Goal: Task Accomplishment & Management: Complete application form

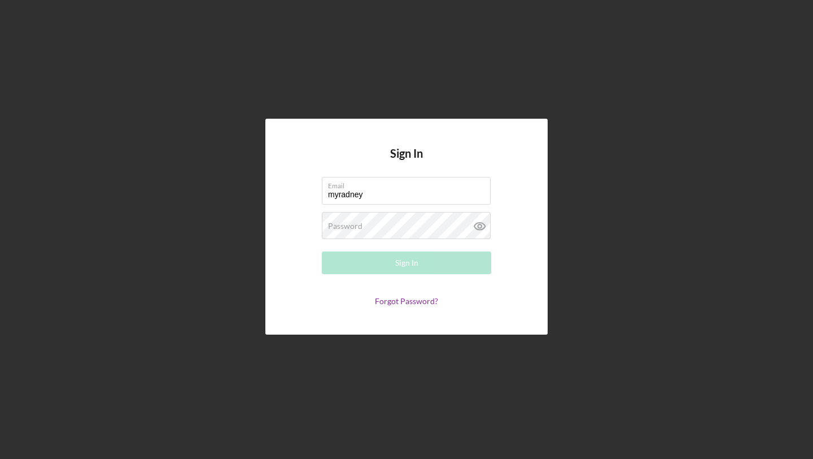
type input "[EMAIL_ADDRESS][DOMAIN_NAME]"
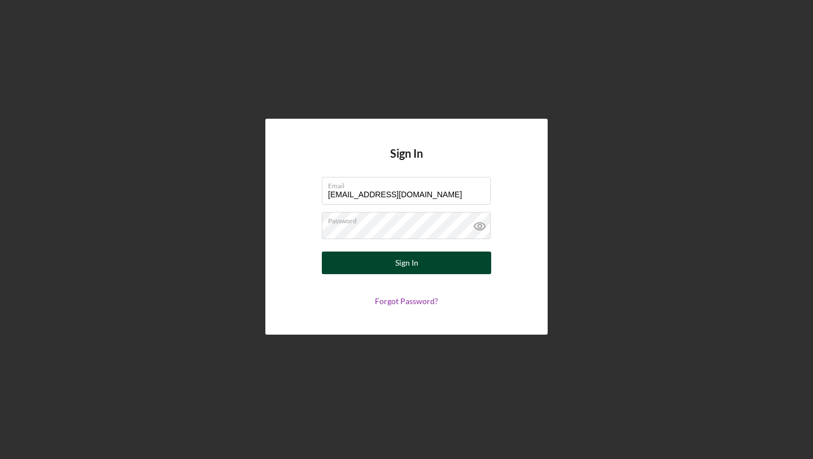
click at [386, 269] on button "Sign In" at bounding box center [406, 262] width 169 height 23
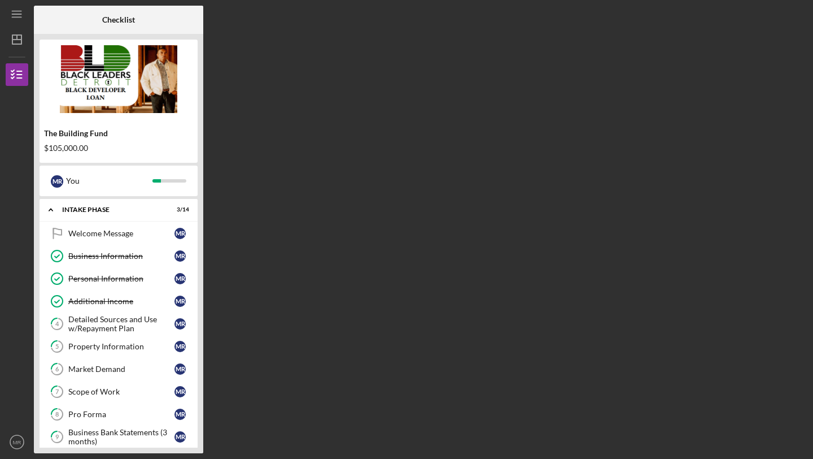
click at [201, 259] on div "The Building Fund $105,000.00 M R You Icon/Expander Intake Phase 3 / 14 Welcome…" at bounding box center [118, 243] width 169 height 419
click at [47, 210] on icon "Icon/Expander" at bounding box center [51, 209] width 23 height 23
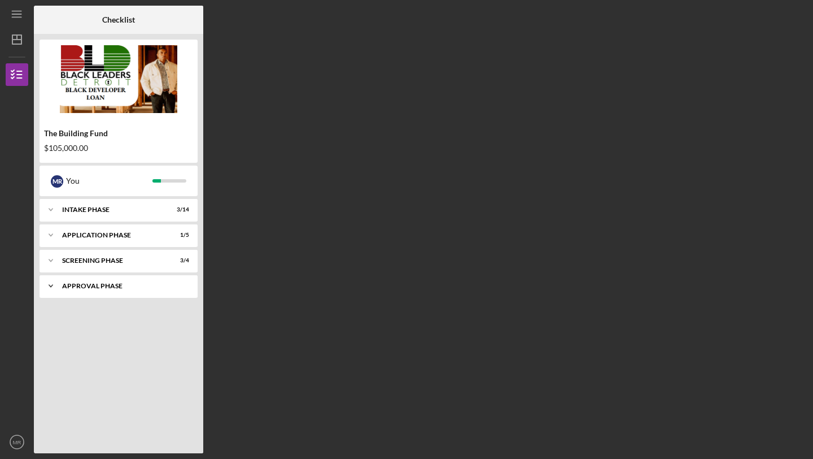
click at [68, 286] on div "Approval Phase" at bounding box center [122, 285] width 121 height 7
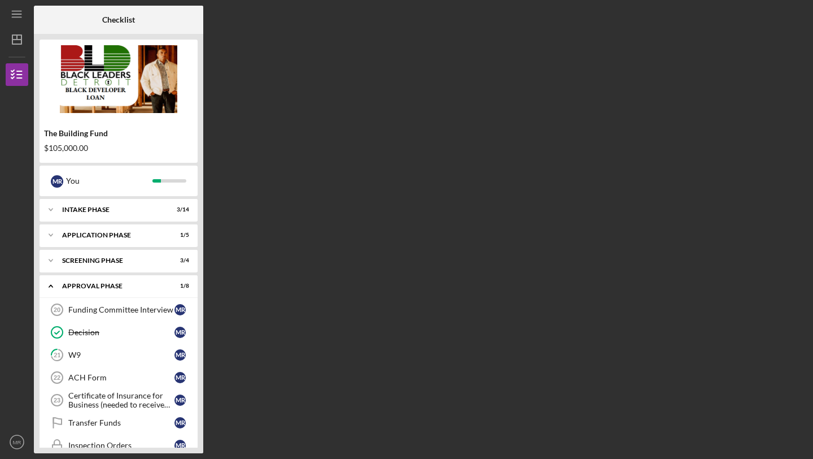
click at [214, 385] on div "Checklist The Building Fund $105,000.00 M R You Icon/Expander Intake Phase 3 / …" at bounding box center [421, 229] width 774 height 447
click at [132, 396] on div "Certificate of Insurance for Business (needed to receive funds)" at bounding box center [121, 400] width 106 height 18
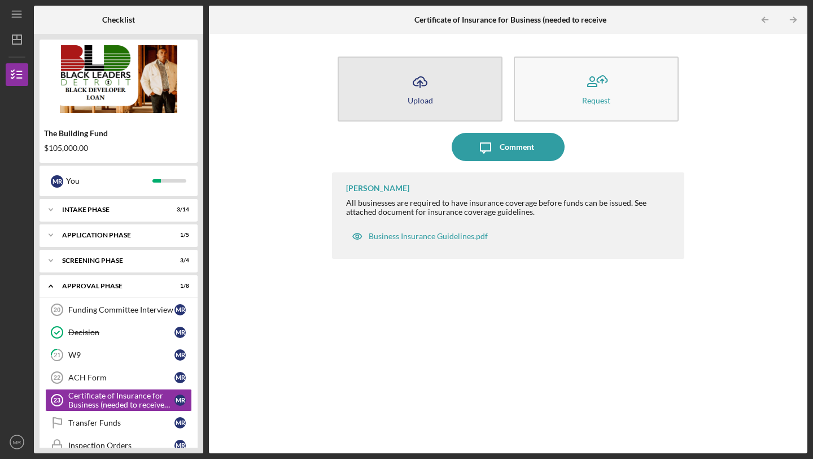
click at [460, 87] on button "Icon/Upload Upload" at bounding box center [420, 88] width 165 height 65
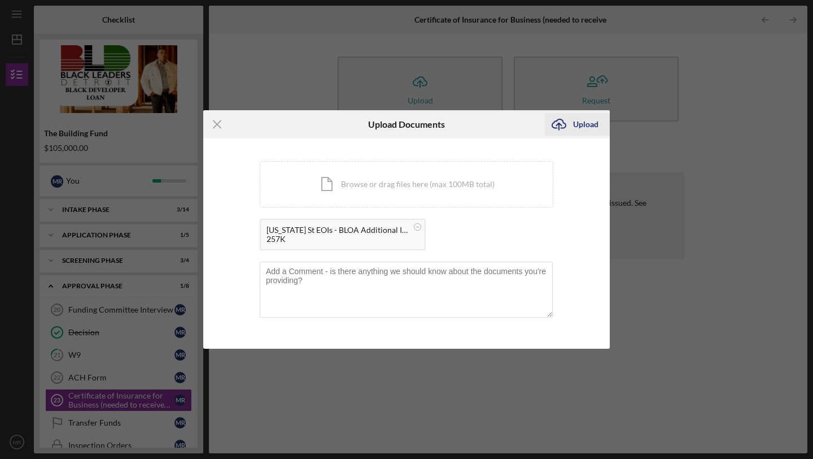
click at [576, 127] on div "Upload" at bounding box center [585, 124] width 25 height 23
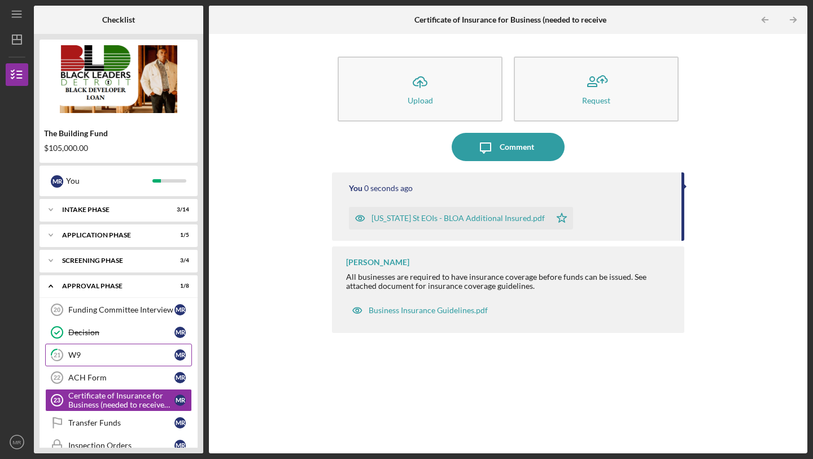
click at [91, 358] on div "W9" at bounding box center [121, 354] width 106 height 9
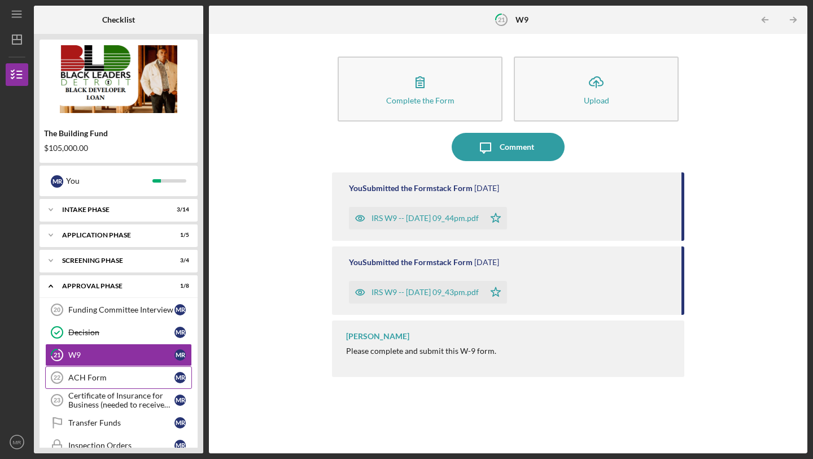
click at [91, 375] on div "ACH Form" at bounding box center [121, 377] width 106 height 9
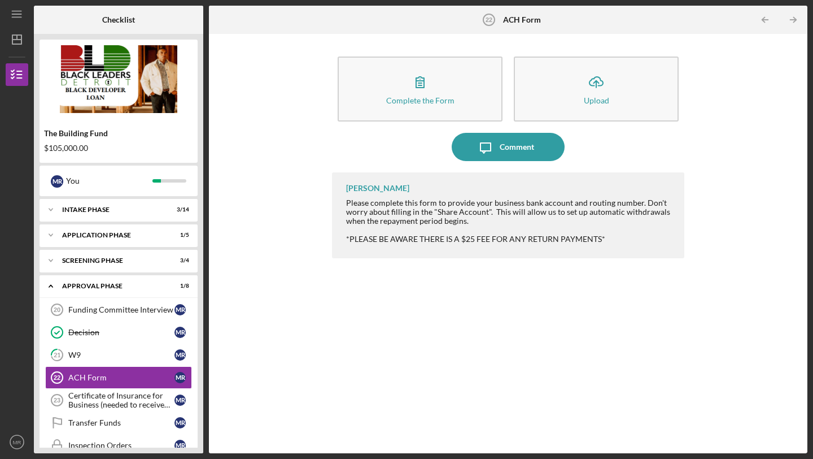
click at [503, 166] on div "Complete the Form Form Icon/Upload Upload Icon/Message Comment [PERSON_NAME] Pl…" at bounding box center [508, 244] width 352 height 408
click at [509, 130] on div "Complete the Form Form Icon/Upload Upload" at bounding box center [508, 92] width 352 height 82
click at [511, 143] on div "Comment" at bounding box center [517, 147] width 34 height 28
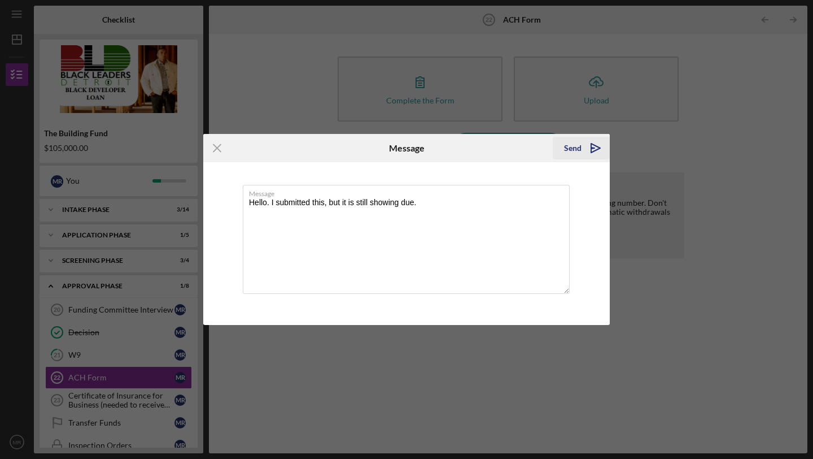
type textarea "Hello. I submitted this, but it is still showing due."
click at [577, 147] on div "Send" at bounding box center [573, 148] width 18 height 23
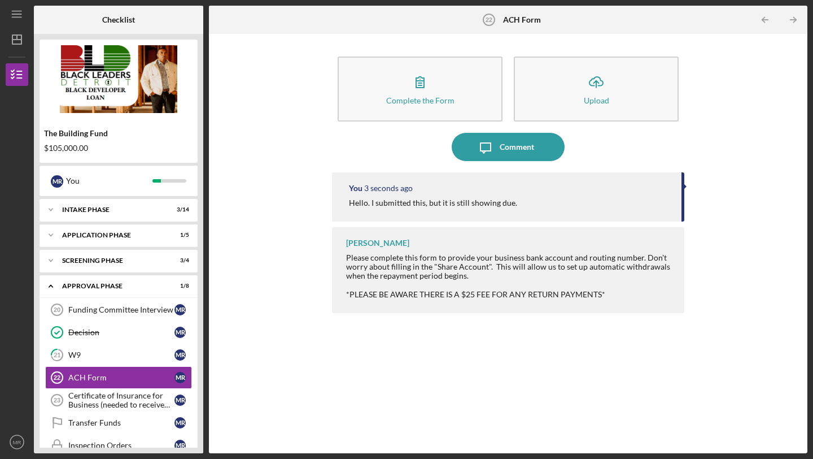
click at [200, 324] on div "The Building Fund $105,000.00 M R You Icon/Expander Intake Phase 3 / 14 Icon/Ex…" at bounding box center [118, 243] width 169 height 419
click at [98, 438] on link "Inspection Orders Inspection Orders M R" at bounding box center [118, 445] width 147 height 23
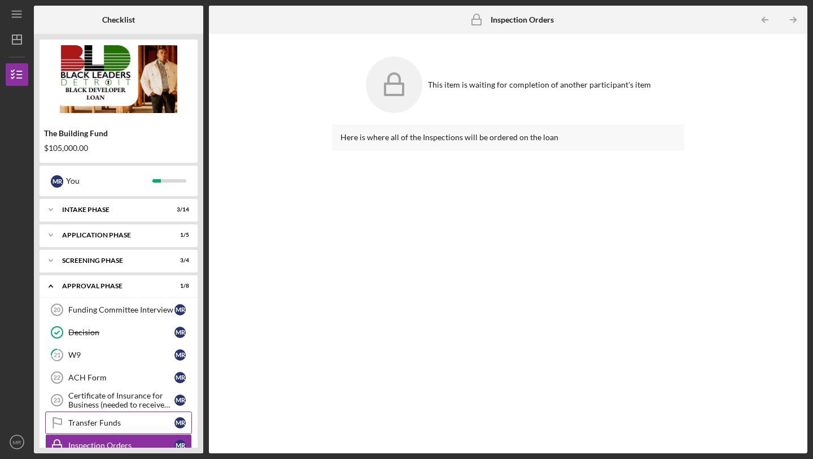
click at [95, 429] on link "Transfer Funds Transfer Funds M R" at bounding box center [118, 422] width 147 height 23
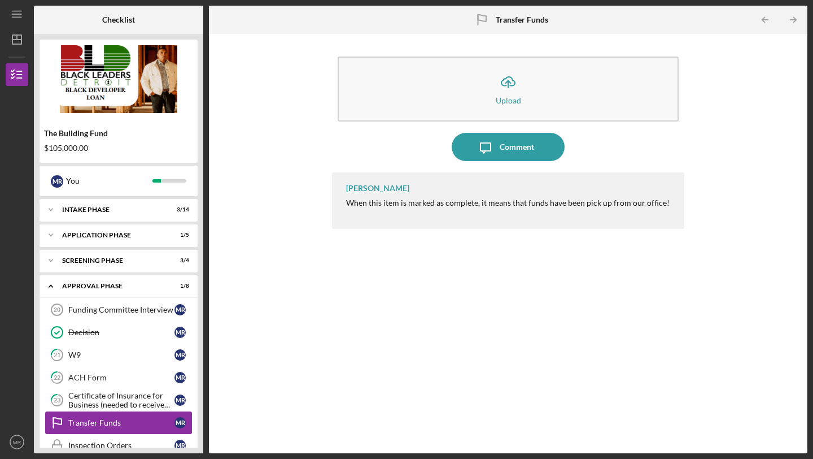
click at [93, 412] on link "Transfer Funds Transfer Funds M R" at bounding box center [118, 422] width 147 height 23
click at [93, 402] on div "Certificate of Insurance for Business (needed to receive funds)" at bounding box center [121, 400] width 106 height 18
